Goal: Transaction & Acquisition: Purchase product/service

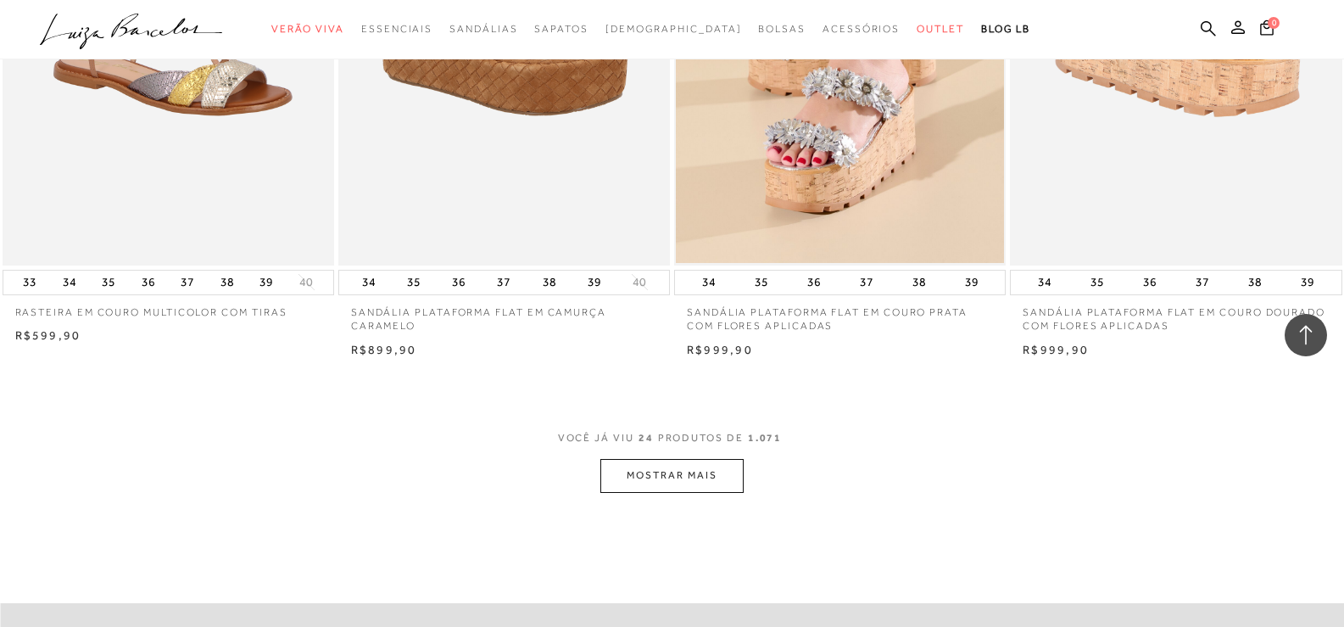
scroll to position [3647, 0]
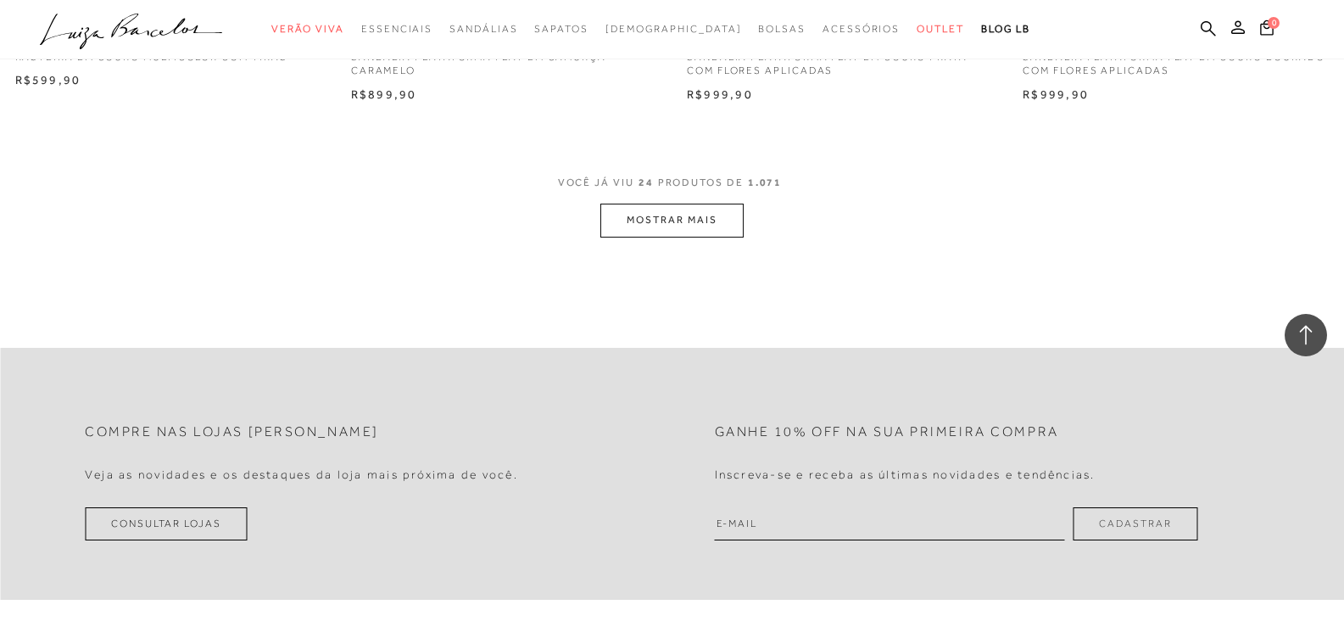
click at [703, 208] on button "MOSTRAR MAIS" at bounding box center [671, 220] width 142 height 33
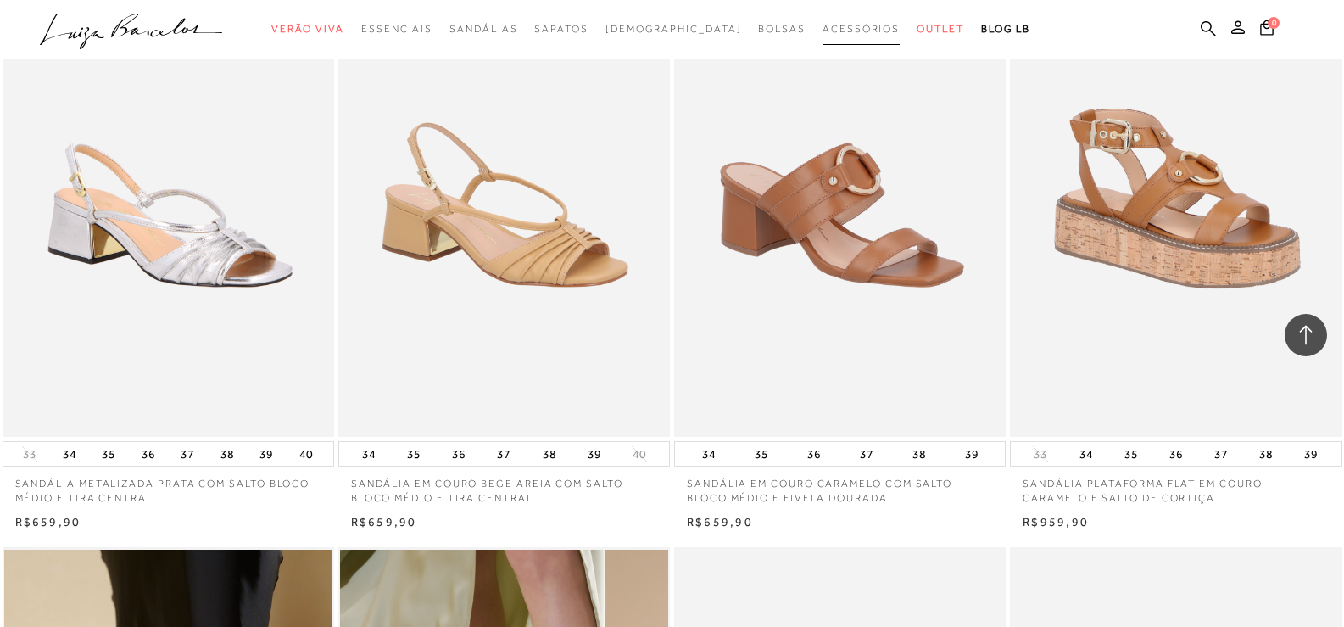
scroll to position [6022, 0]
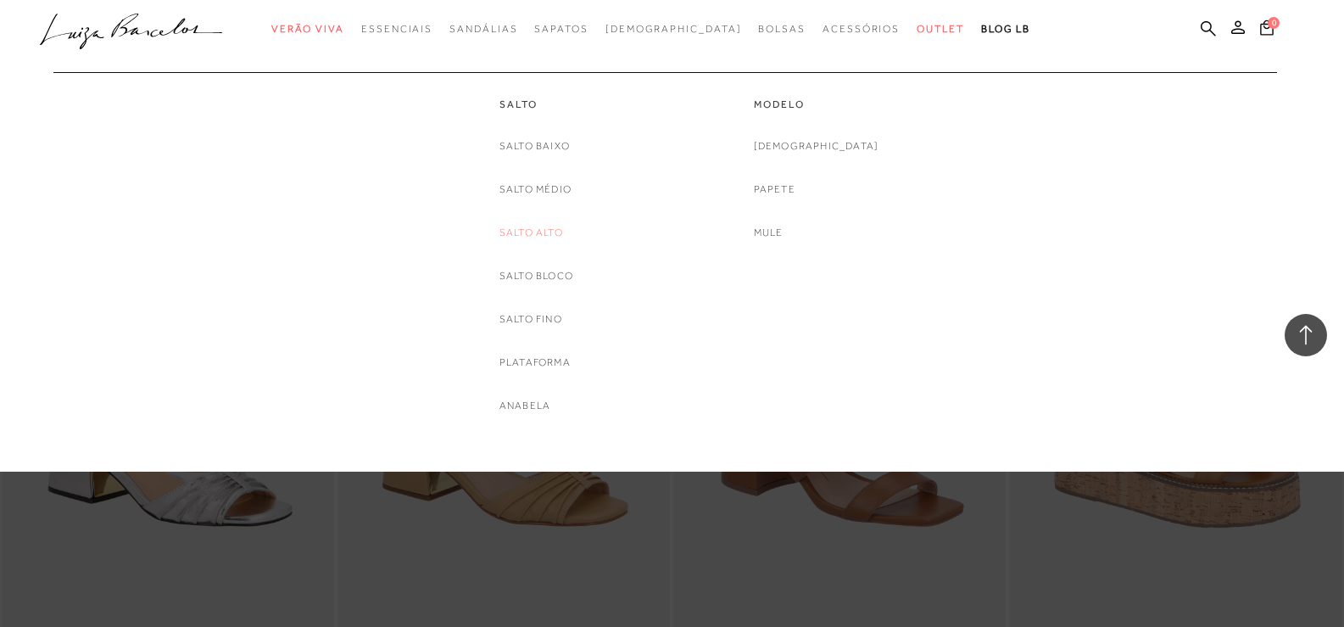
click at [543, 232] on link "Salto Alto" at bounding box center [532, 233] width 64 height 18
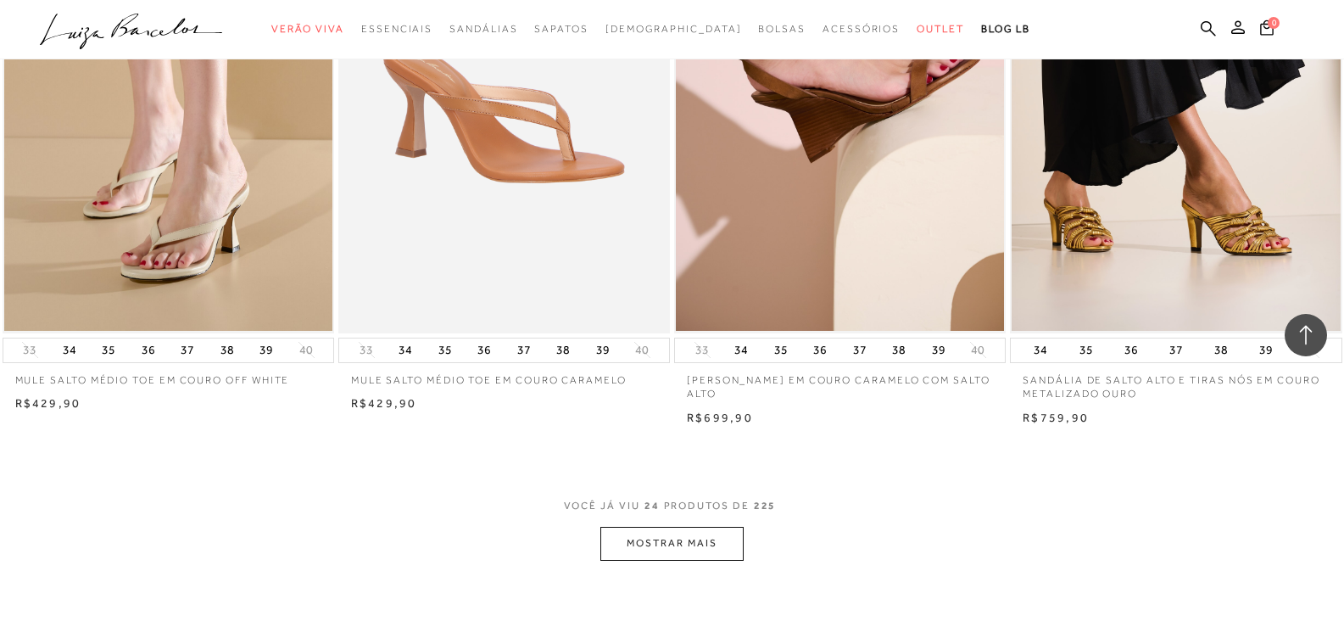
scroll to position [3477, 0]
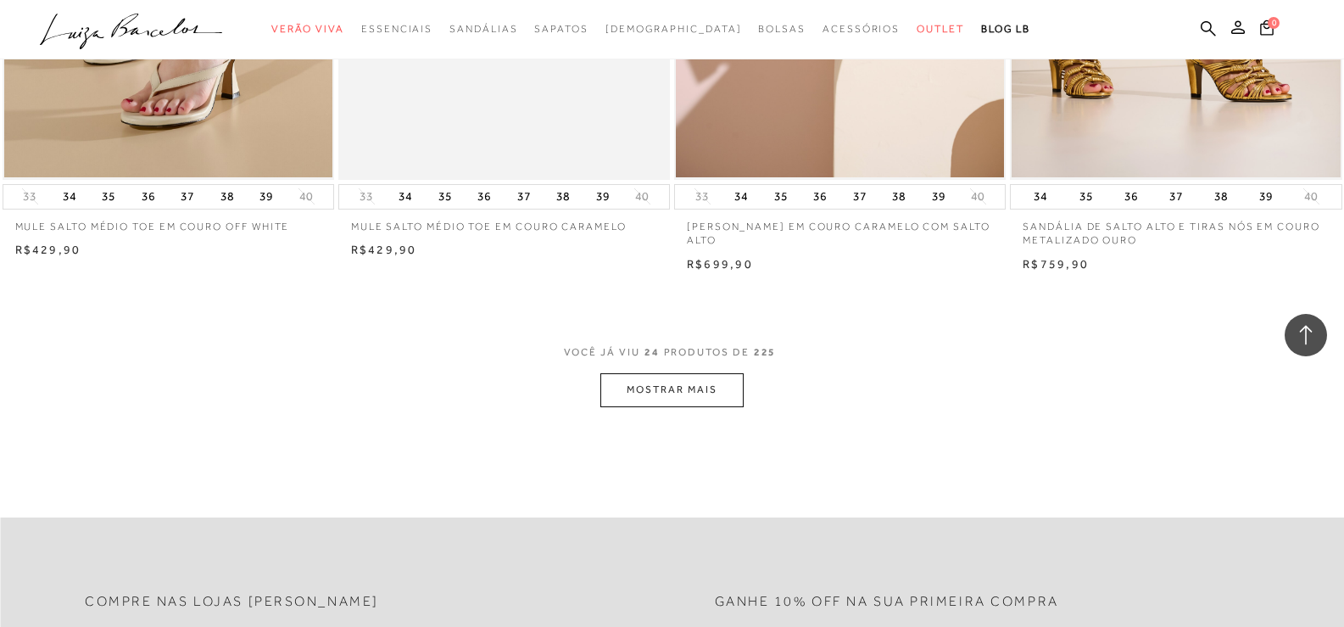
click at [705, 385] on button "MOSTRAR MAIS" at bounding box center [671, 389] width 142 height 33
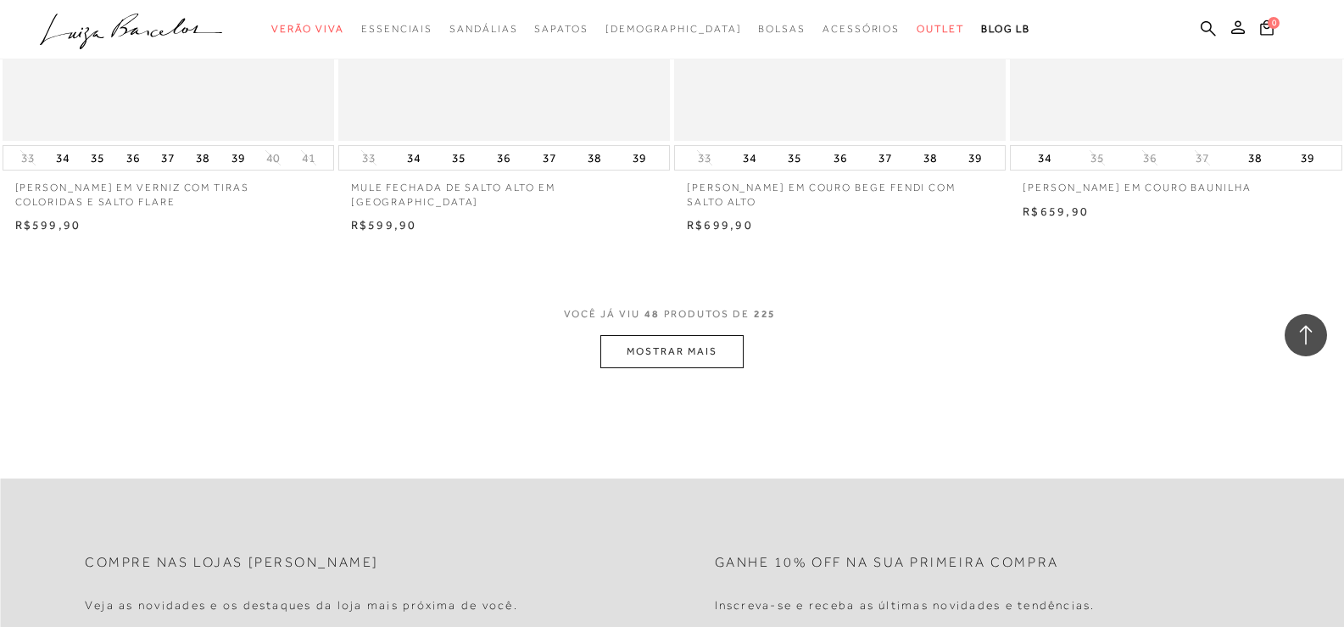
scroll to position [7209, 0]
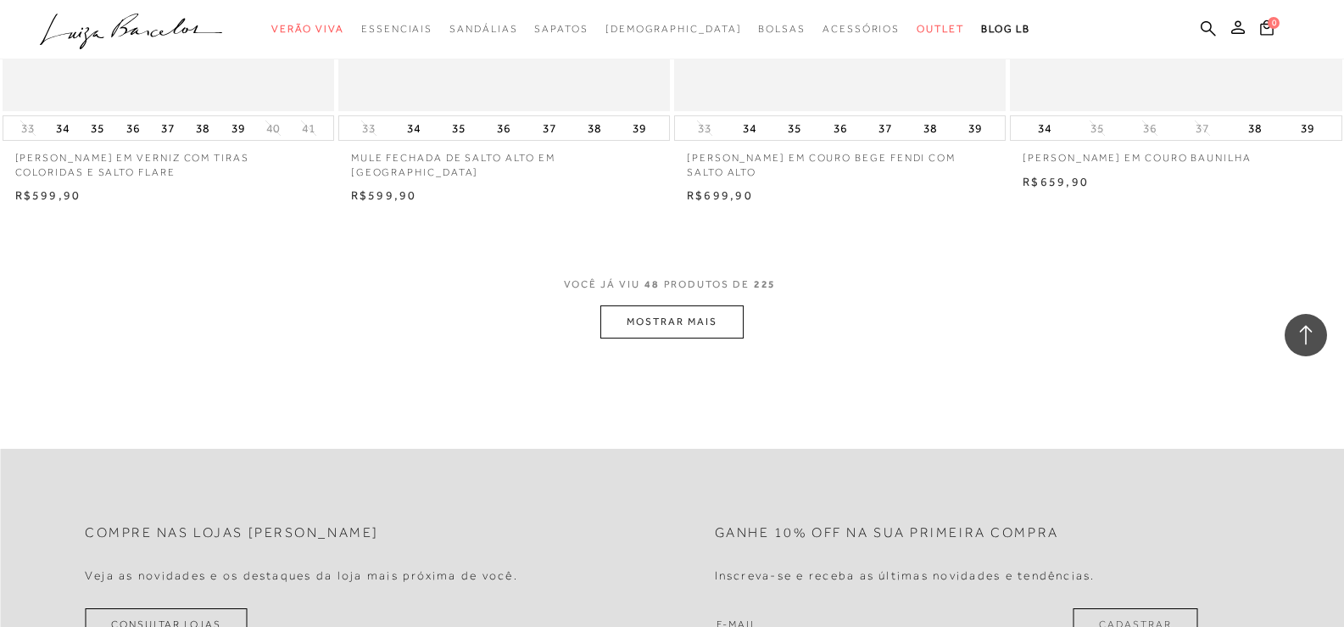
click at [670, 330] on button "MOSTRAR MAIS" at bounding box center [671, 321] width 142 height 33
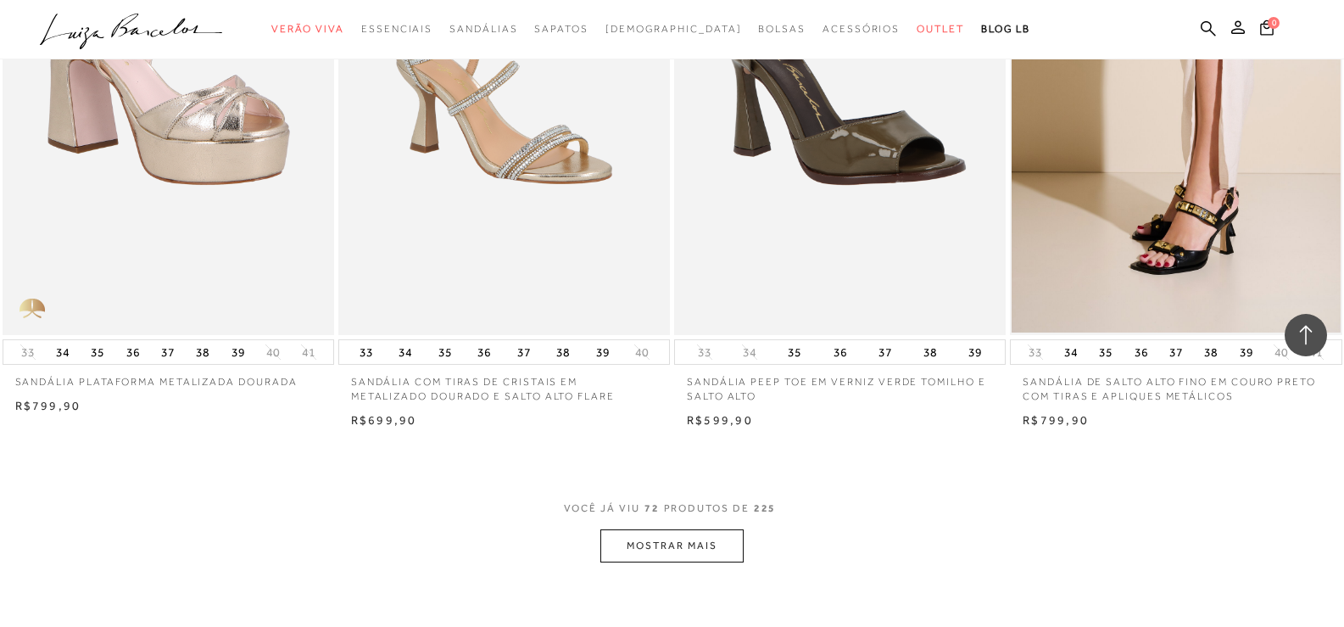
scroll to position [10941, 0]
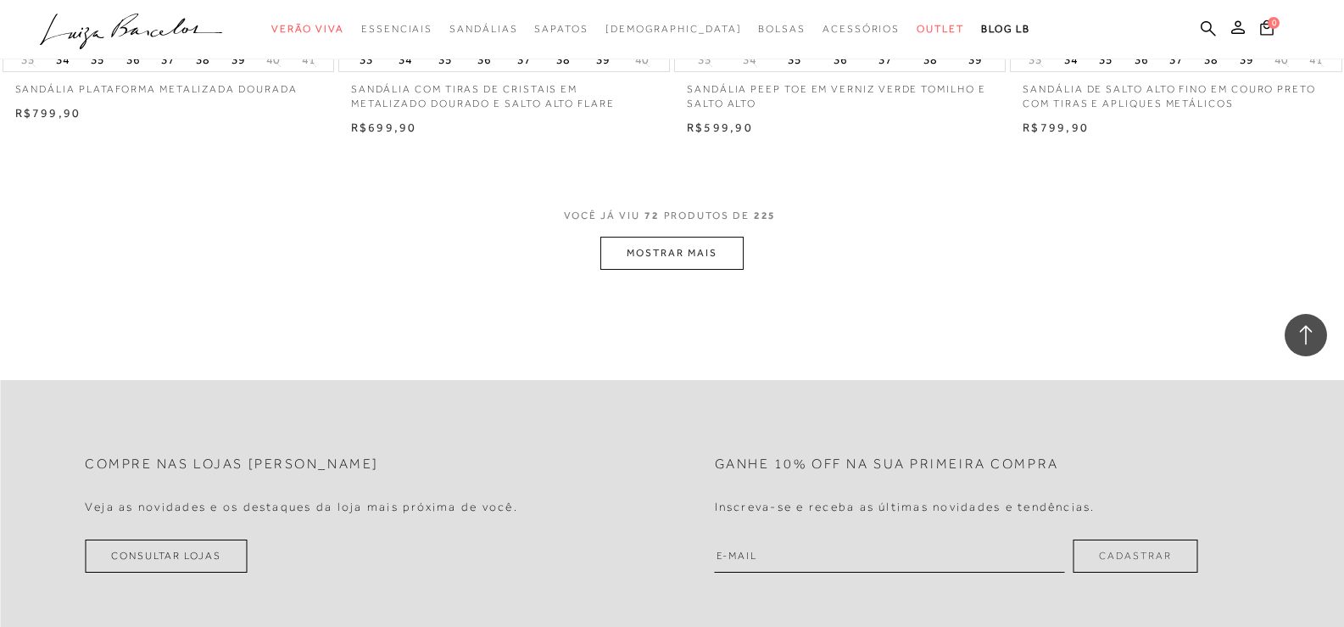
click at [705, 268] on button "MOSTRAR MAIS" at bounding box center [671, 253] width 142 height 33
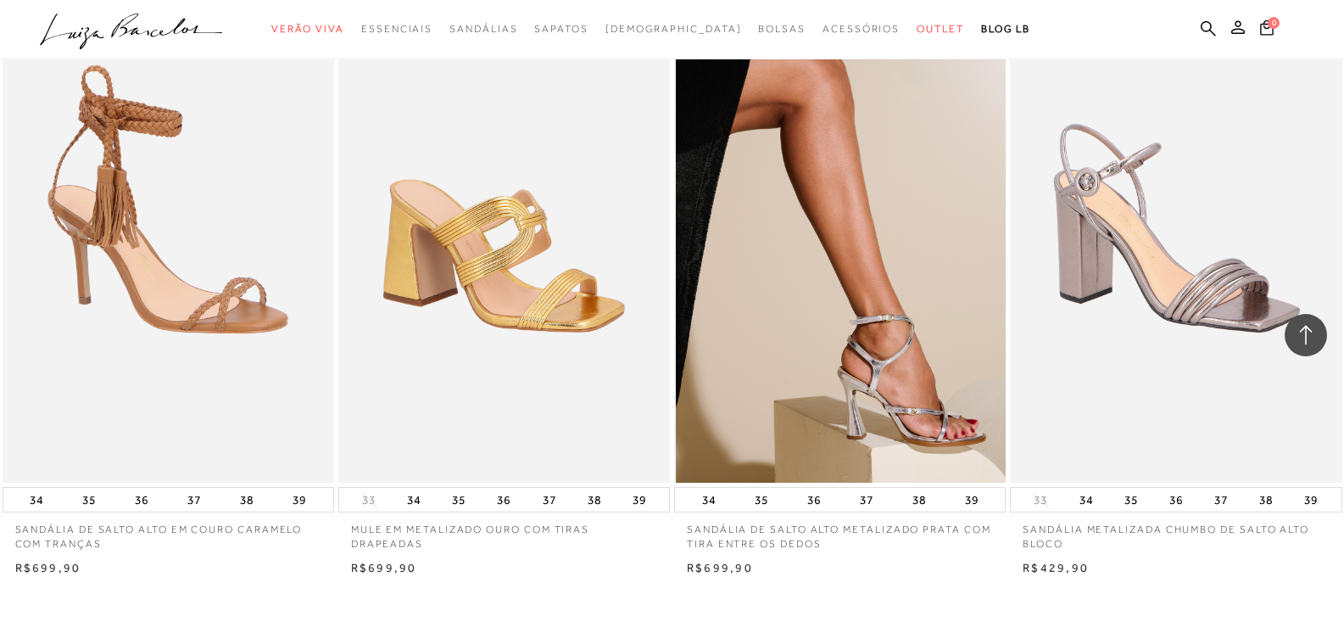
scroll to position [14418, 0]
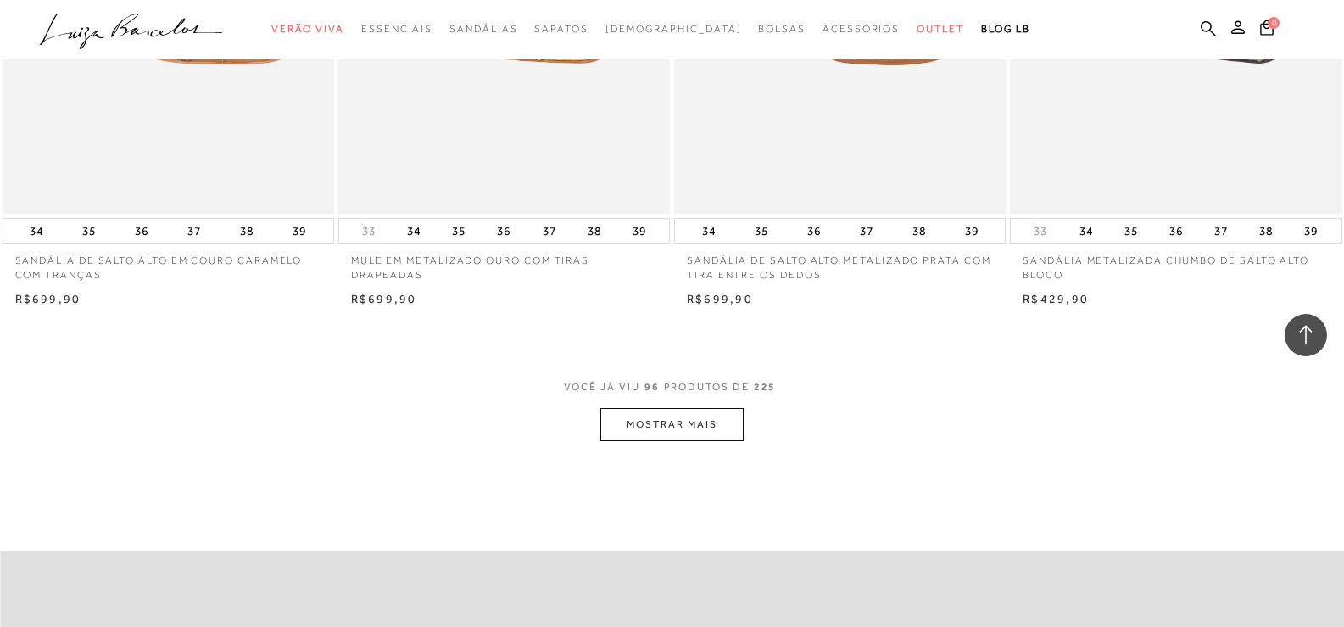
click at [673, 437] on button "MOSTRAR MAIS" at bounding box center [671, 424] width 142 height 33
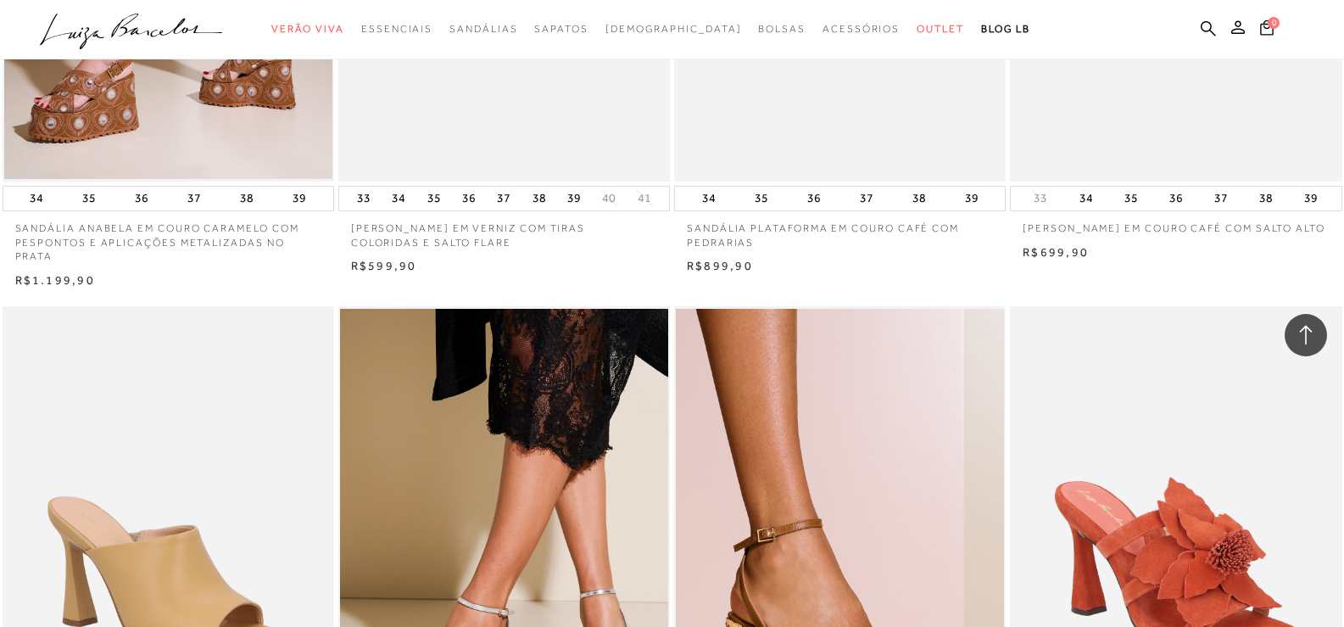
scroll to position [3901, 0]
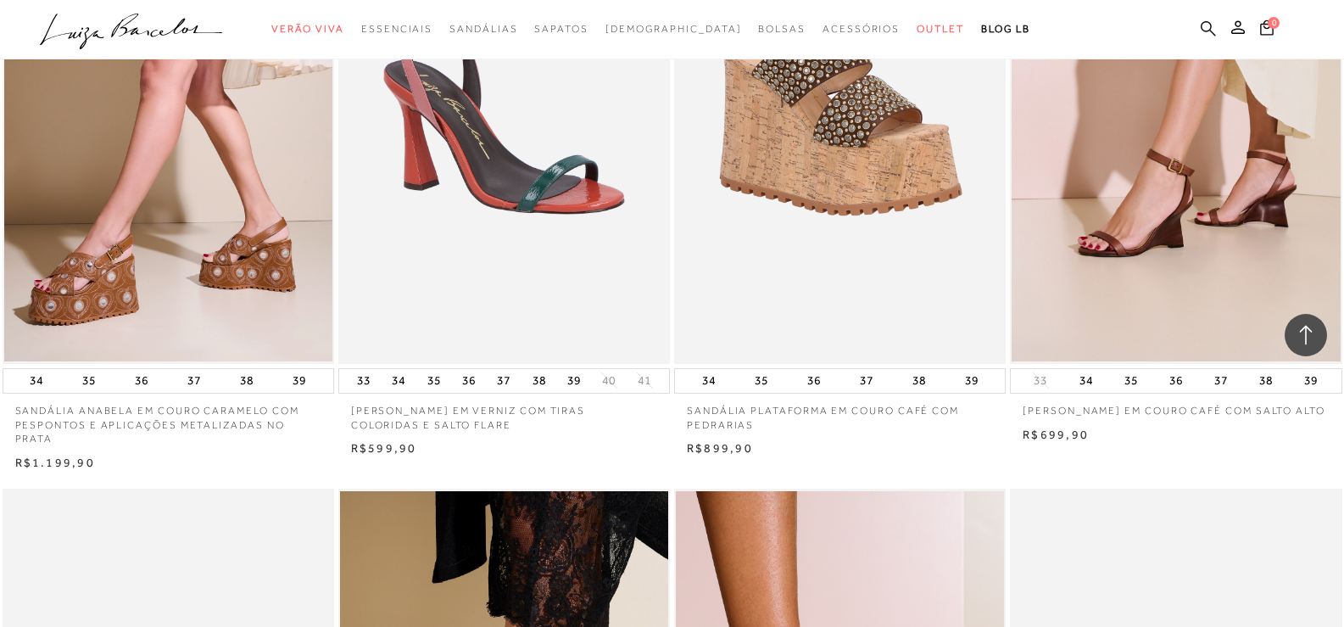
click at [1203, 28] on icon at bounding box center [1208, 28] width 15 height 16
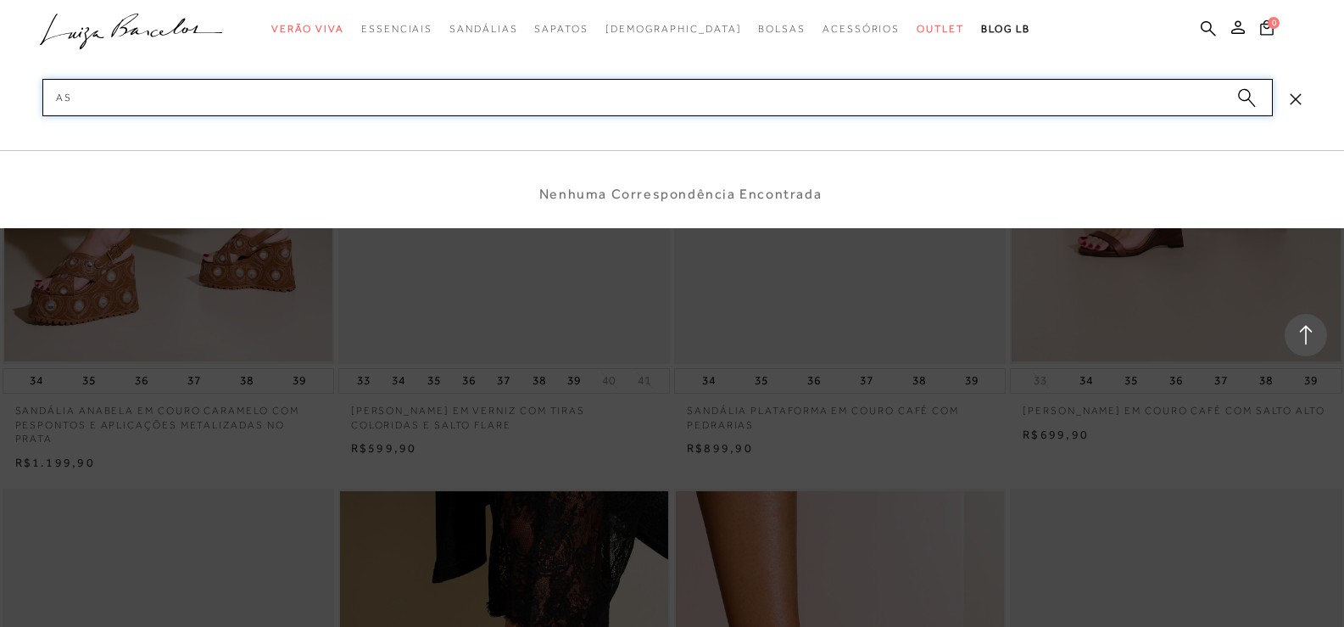
type input "a"
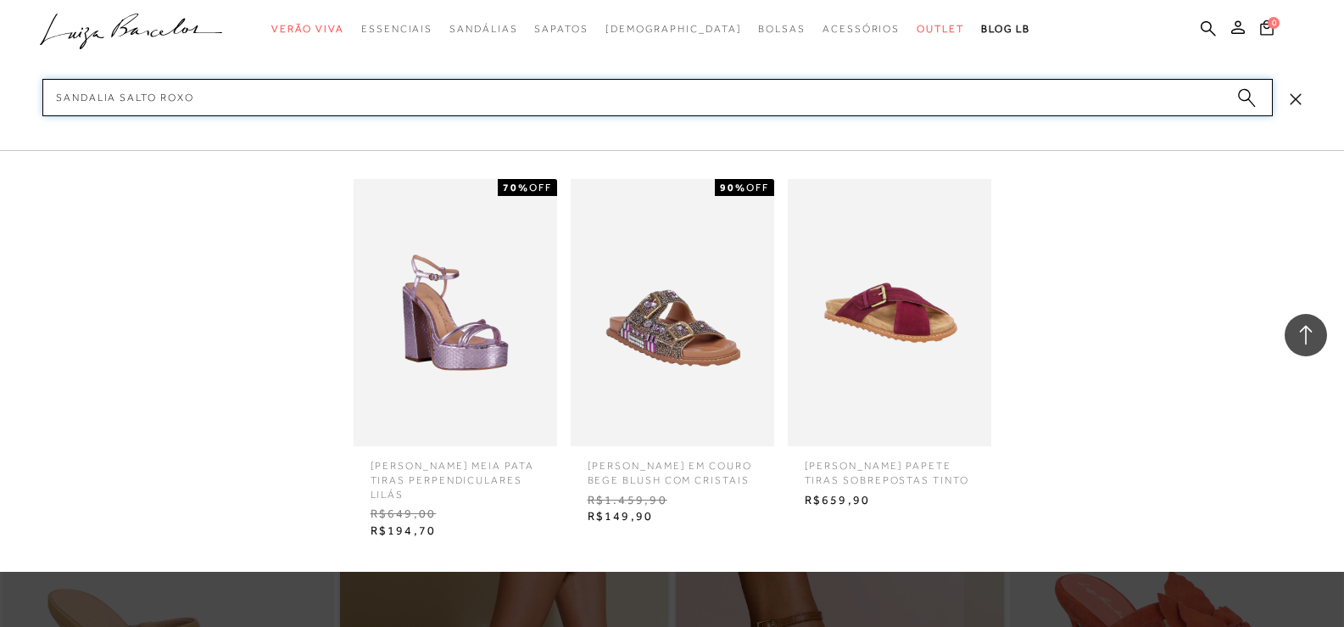
scroll to position [4071, 0]
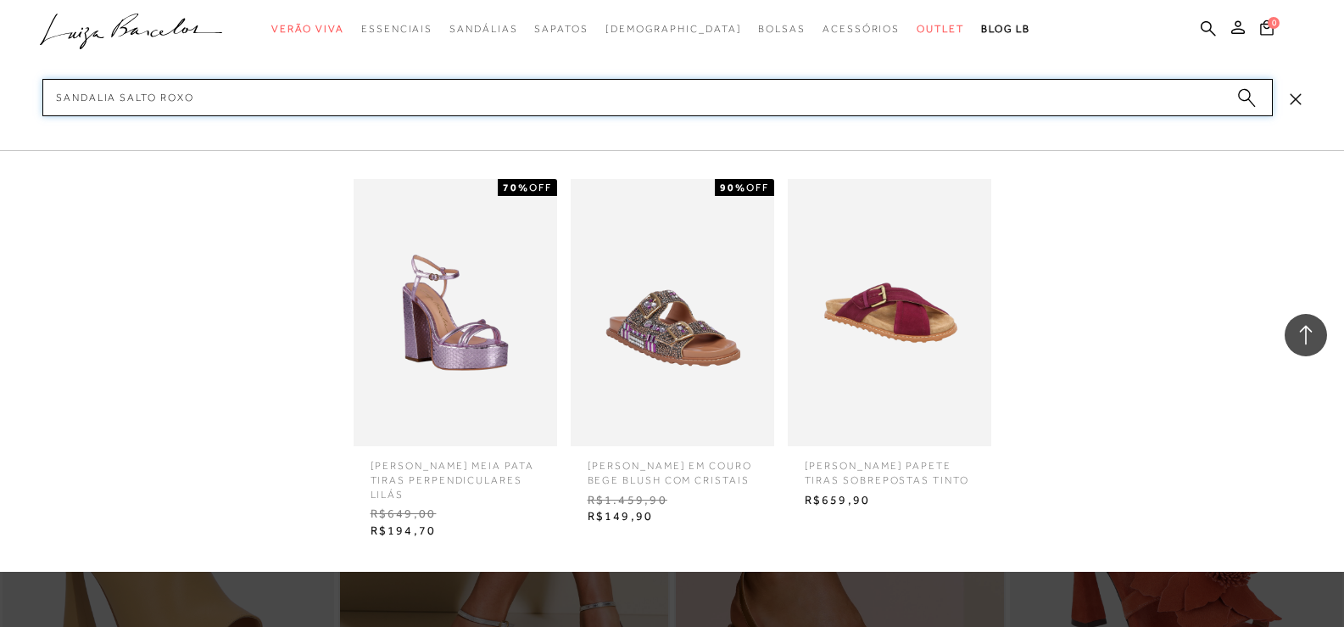
drag, startPoint x: 101, startPoint y: 99, endPoint x: 31, endPoint y: 97, distance: 69.6
type input "salto roxo"
click at [209, 97] on input "salto roxo" at bounding box center [657, 97] width 1231 height 37
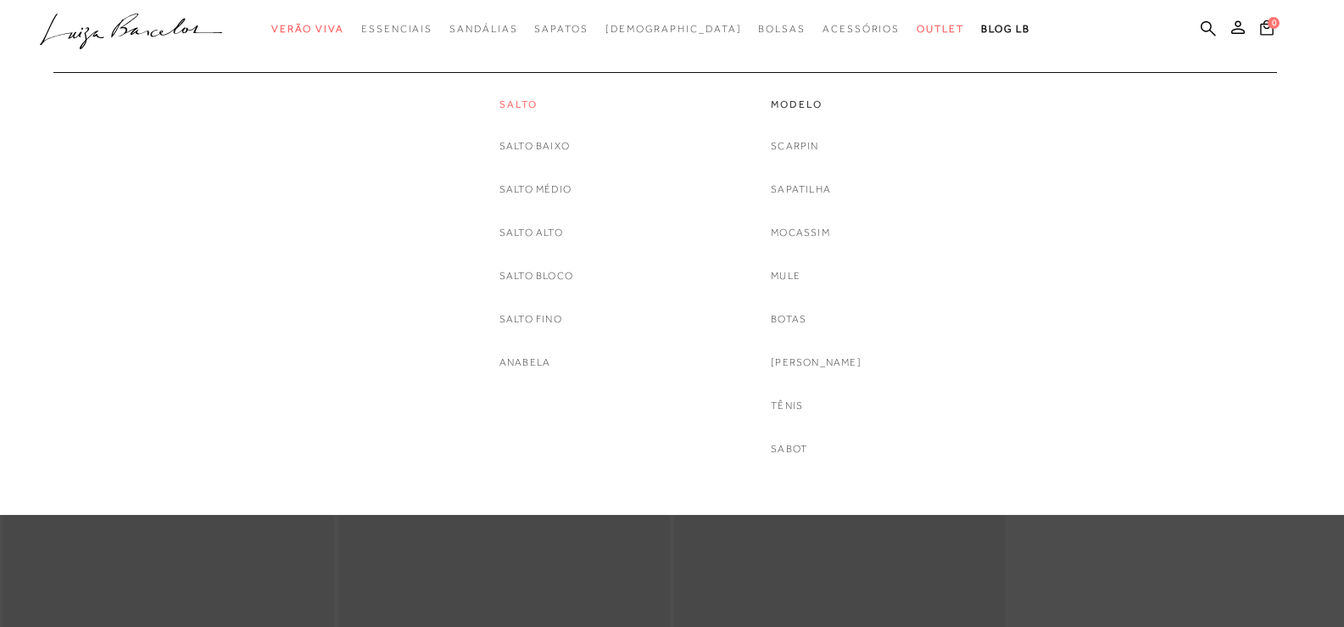
click at [525, 100] on link "Salto" at bounding box center [537, 105] width 74 height 14
